Goal: Transaction & Acquisition: Purchase product/service

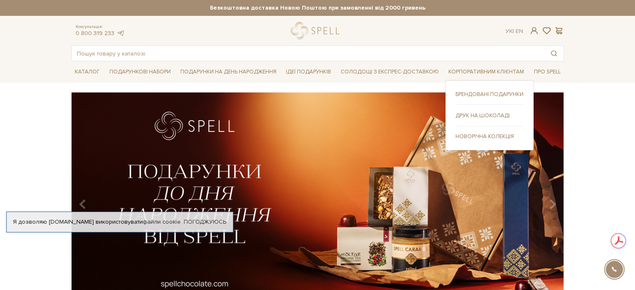
click at [466, 93] on link "Брендовані подарунки" at bounding box center [489, 95] width 68 height 8
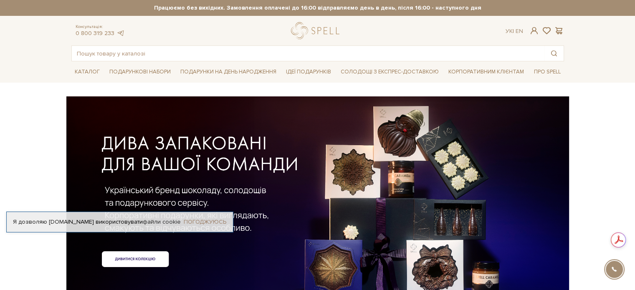
click at [207, 221] on link "Погоджуюсь" at bounding box center [205, 222] width 43 height 8
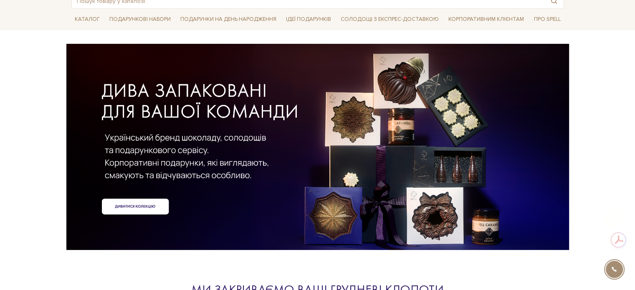
scroll to position [83, 0]
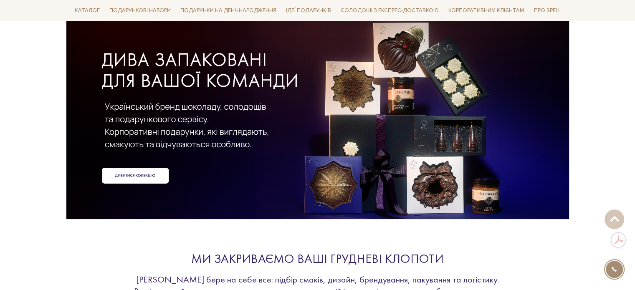
click at [140, 174] on div at bounding box center [317, 102] width 492 height 187
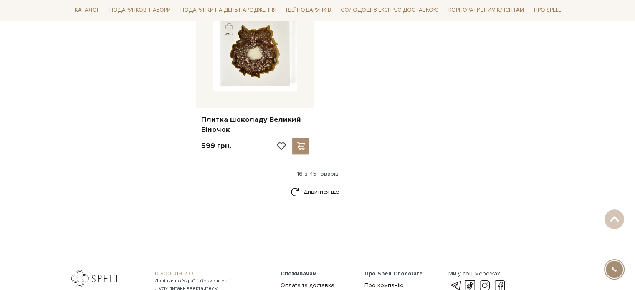
scroll to position [1126, 0]
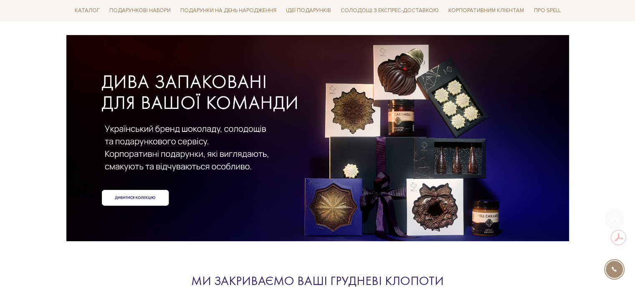
scroll to position [42, 0]
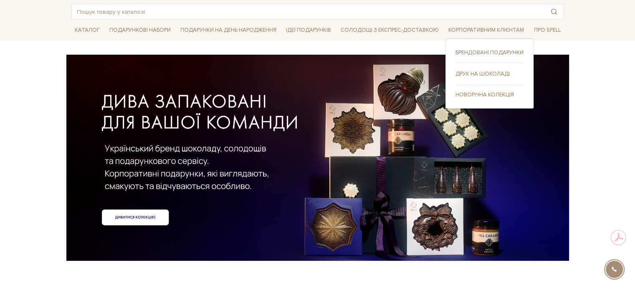
click at [486, 94] on link "Новорічна колекція" at bounding box center [489, 95] width 68 height 8
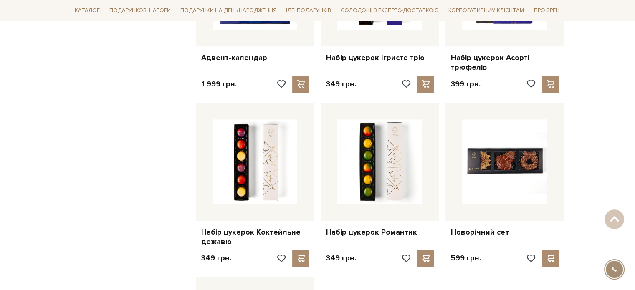
scroll to position [876, 0]
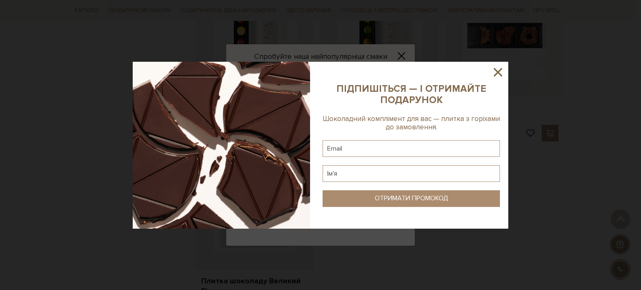
click at [501, 70] on icon at bounding box center [498, 72] width 14 height 14
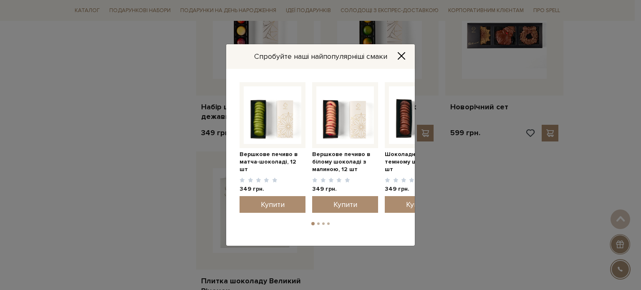
click at [319, 223] on button "2" at bounding box center [318, 223] width 3 height 3
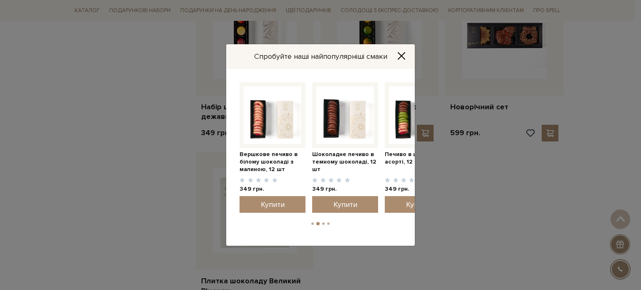
click at [323, 224] on button "3" at bounding box center [323, 223] width 3 height 3
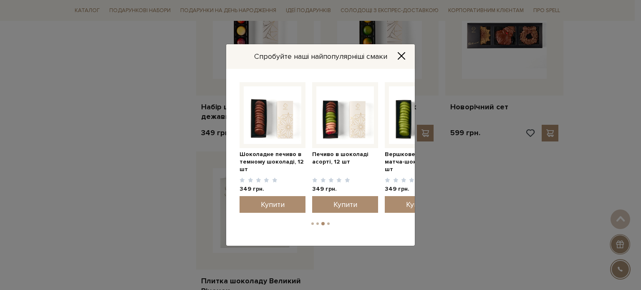
click at [327, 224] on button "4" at bounding box center [328, 223] width 3 height 3
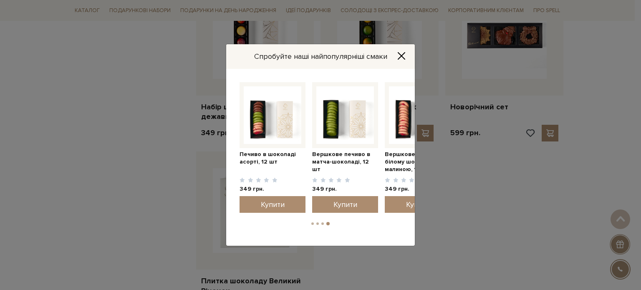
click at [403, 51] on button "Close" at bounding box center [401, 55] width 13 height 9
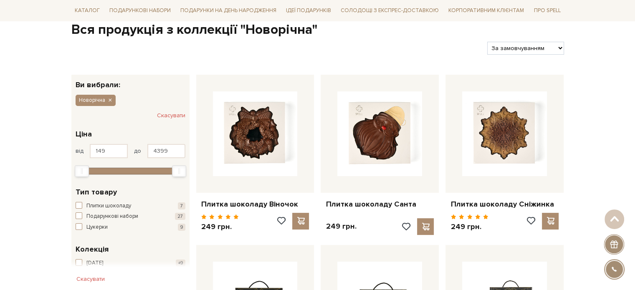
scroll to position [0, 0]
